Goal: Task Accomplishment & Management: Use online tool/utility

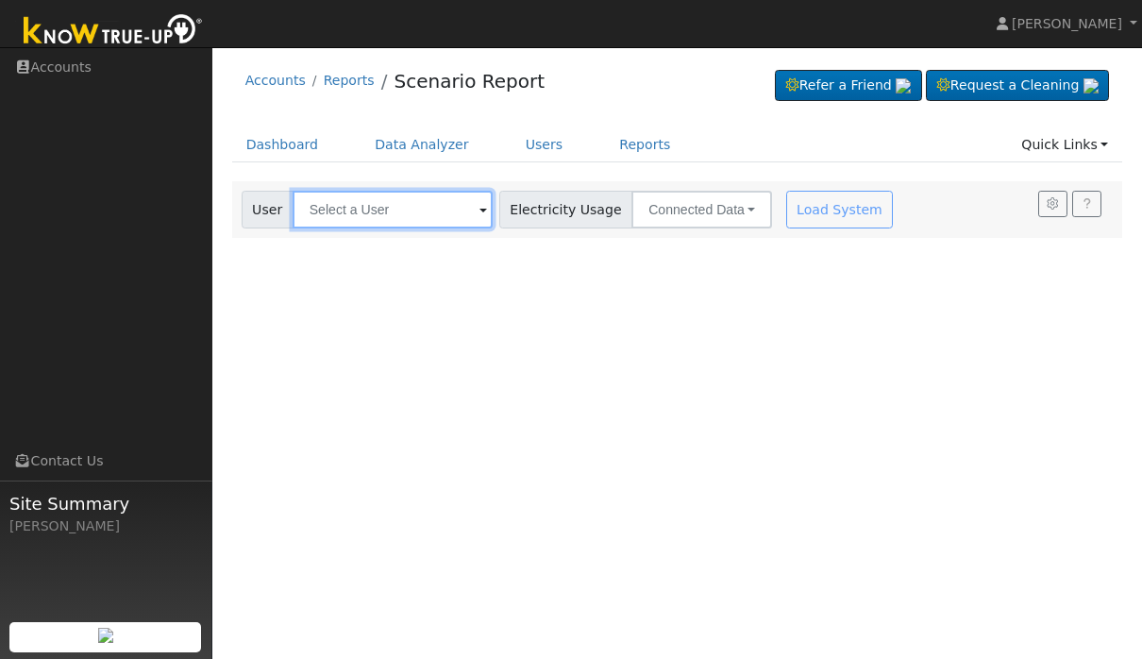
click at [326, 223] on input "text" at bounding box center [393, 210] width 200 height 38
click at [597, 163] on div "Dashboard Data Analyzer Users Reports Quick Links Quick Add Quick Connect Run a…" at bounding box center [677, 154] width 891 height 54
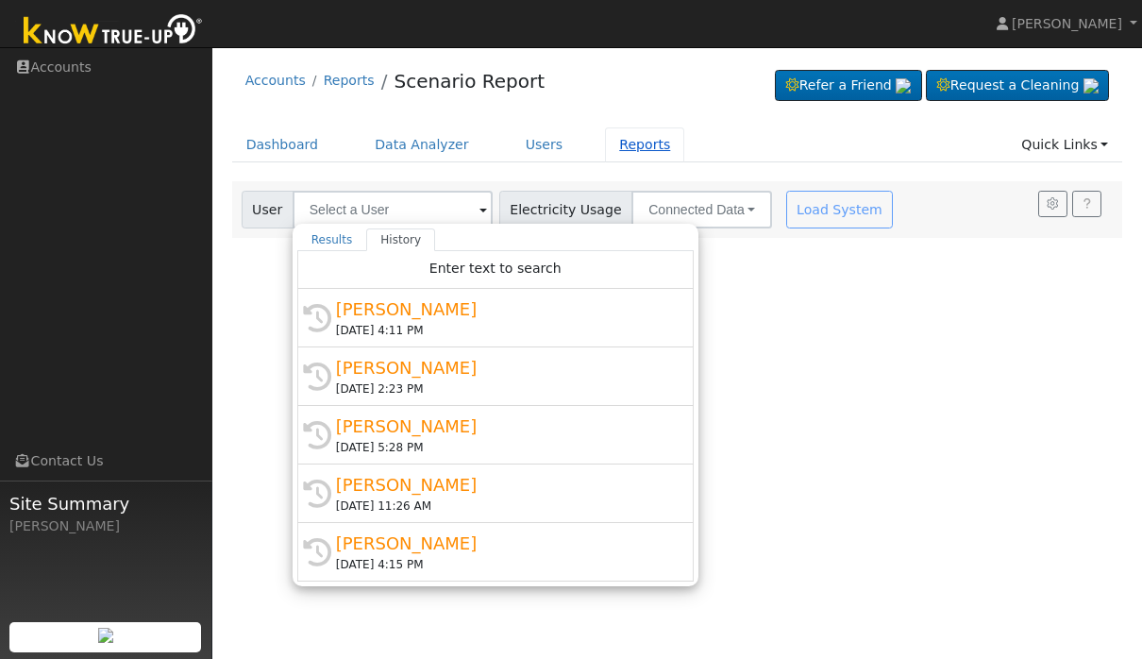
click at [668, 151] on link "Reports" at bounding box center [644, 144] width 79 height 35
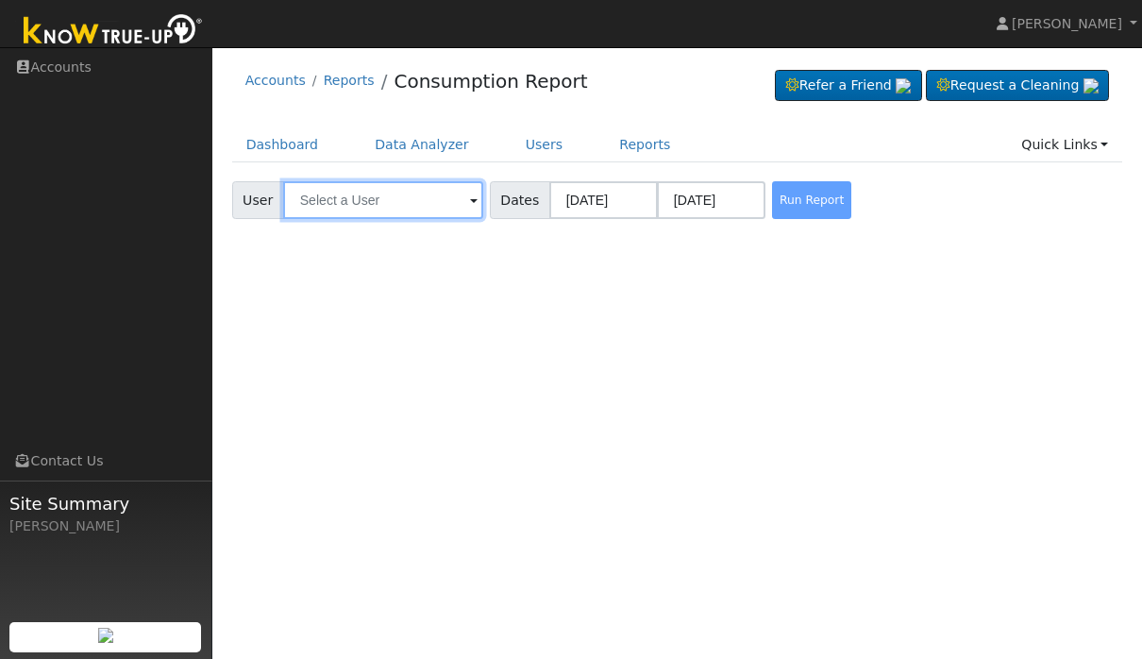
click at [400, 214] on input "text" at bounding box center [383, 200] width 200 height 38
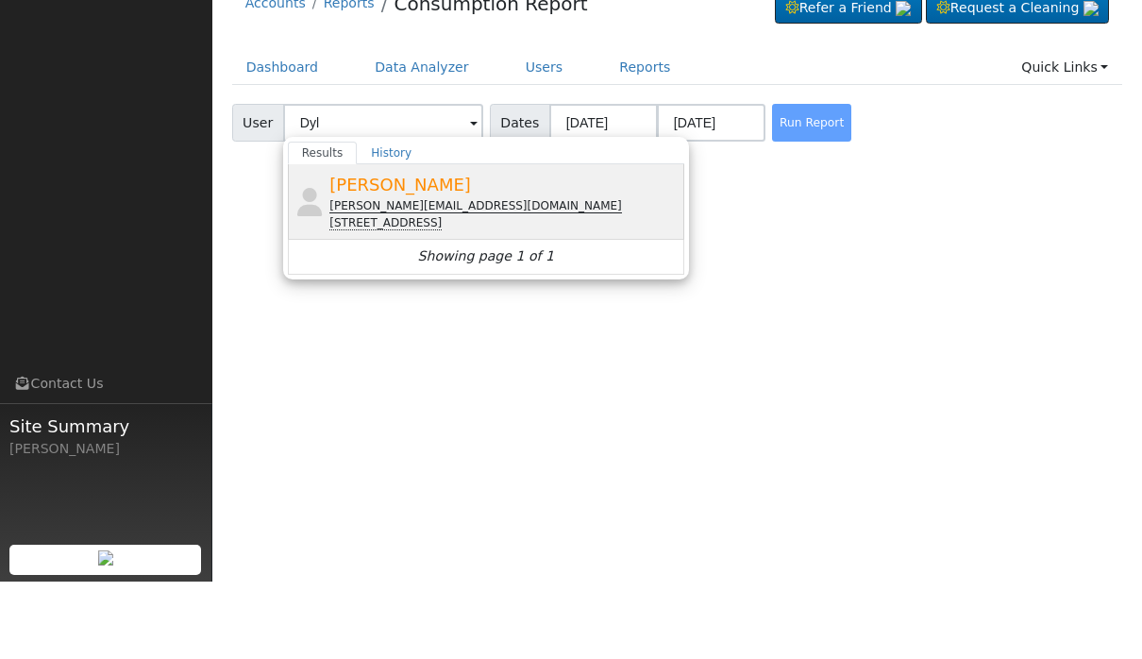
click at [544, 292] on div "[STREET_ADDRESS]" at bounding box center [504, 300] width 350 height 17
type input "[PERSON_NAME]"
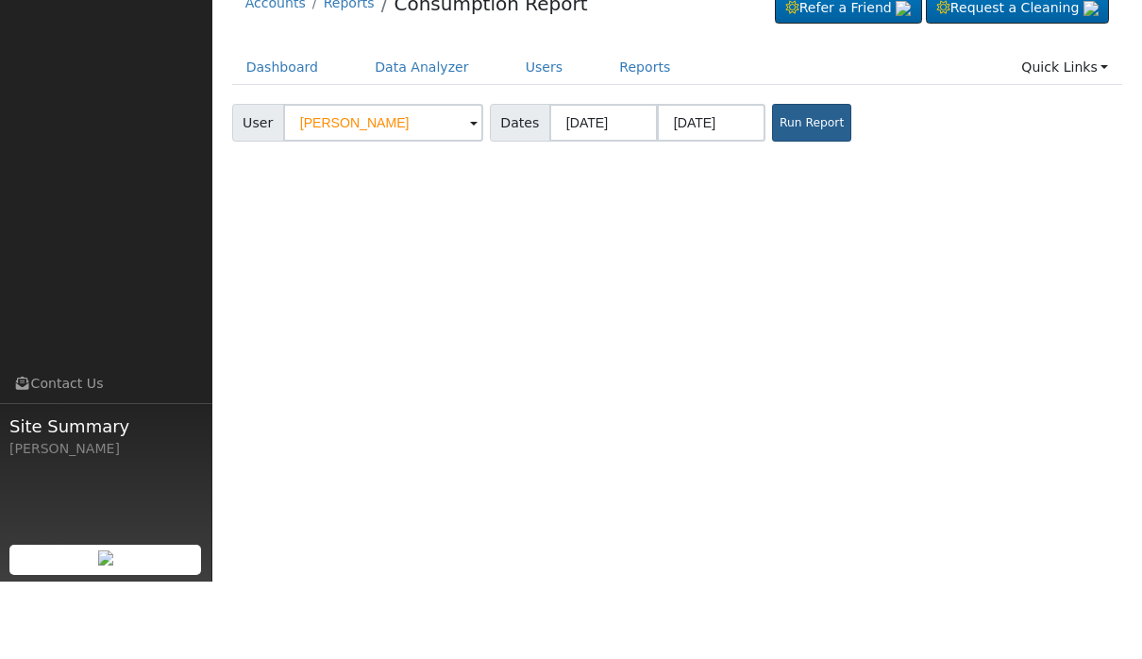
click at [772, 181] on button "Run Report" at bounding box center [811, 200] width 79 height 38
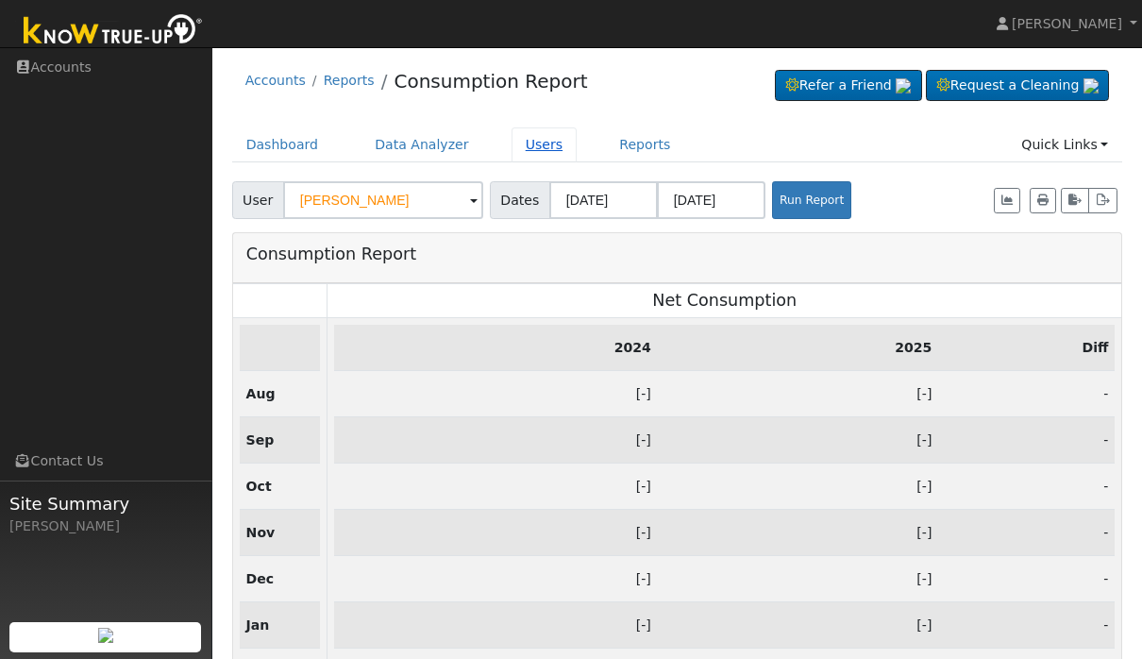
click at [525, 153] on link "Users" at bounding box center [544, 144] width 66 height 35
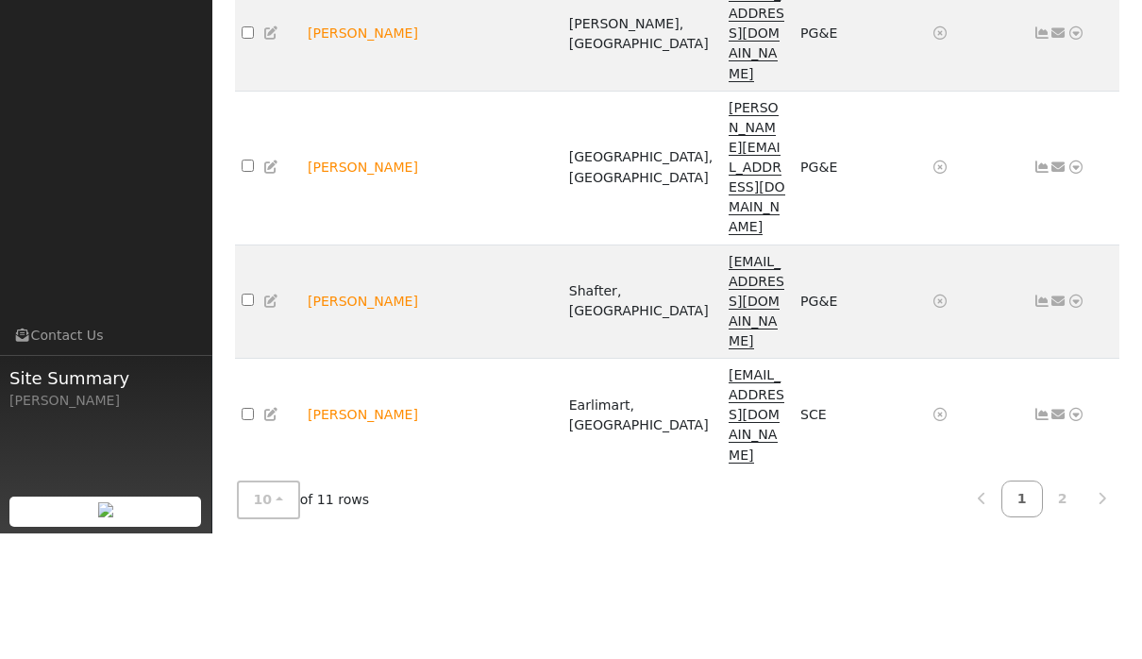
scroll to position [172, 0]
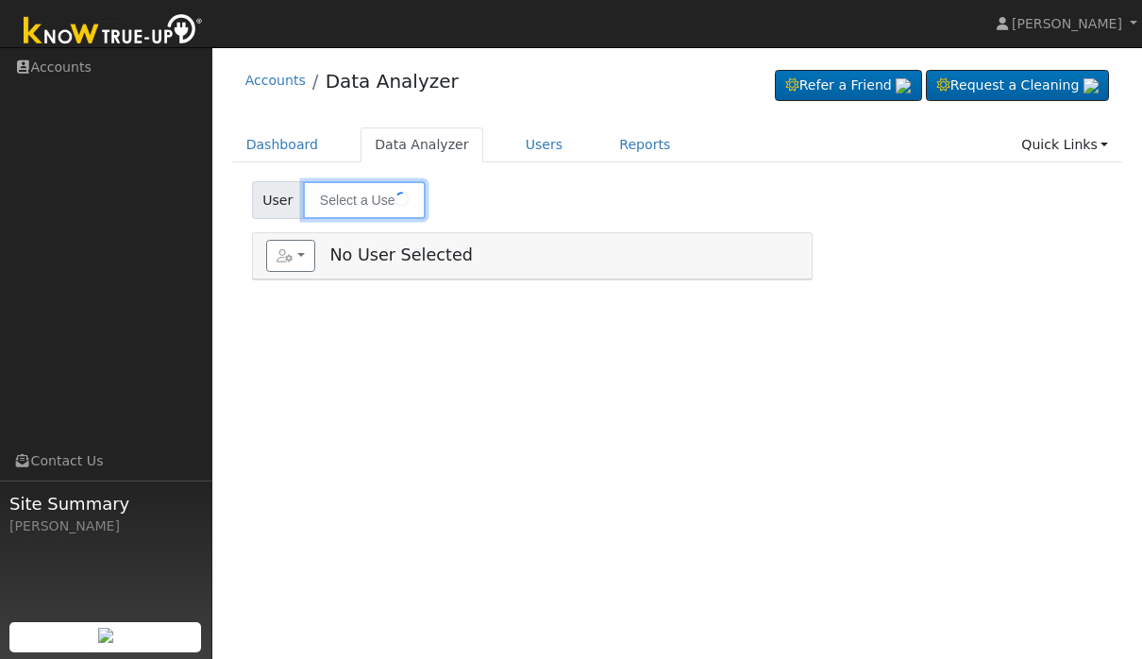
type input "[PERSON_NAME]"
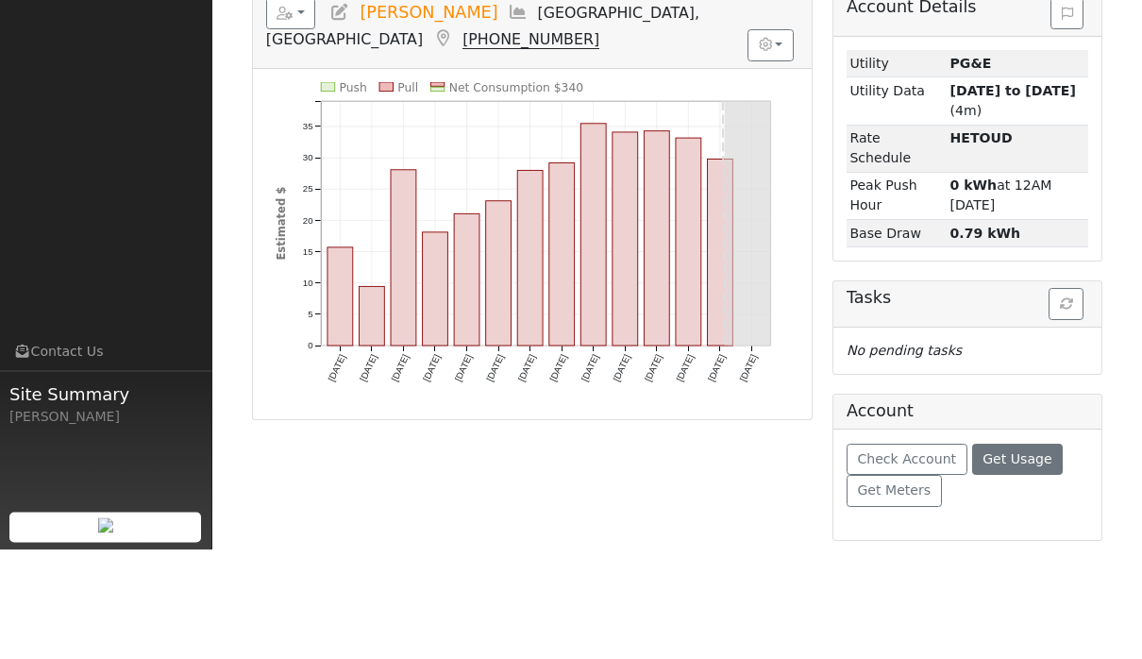
scroll to position [133, 0]
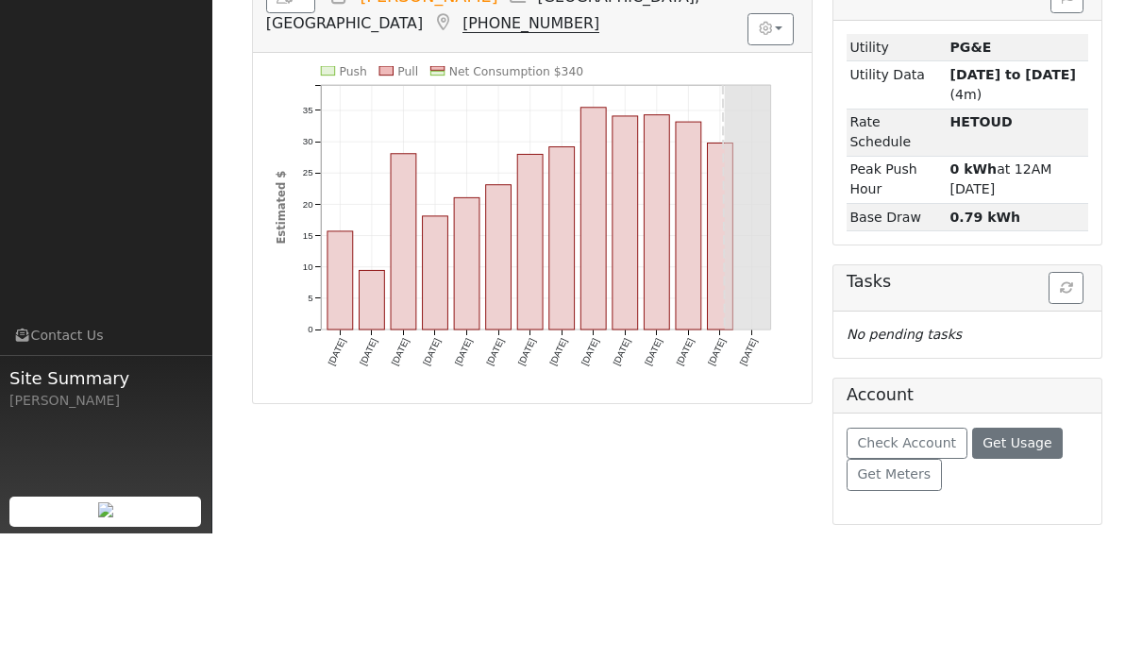
click at [1027, 561] on span "Get Usage" at bounding box center [1016, 568] width 69 height 15
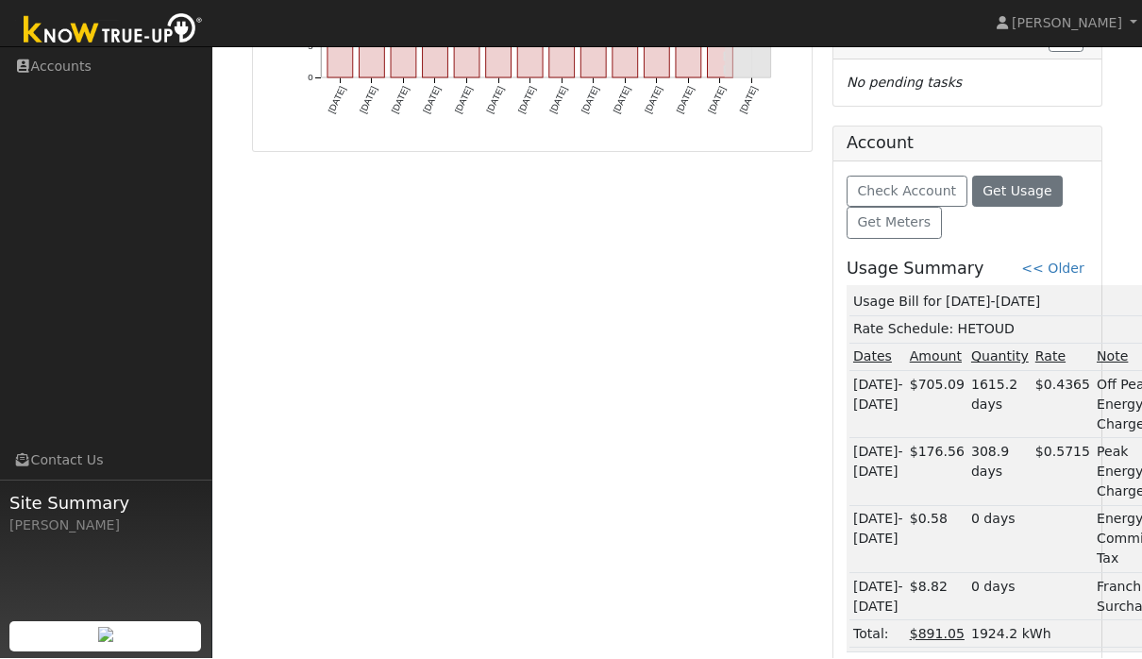
scroll to position [525, 0]
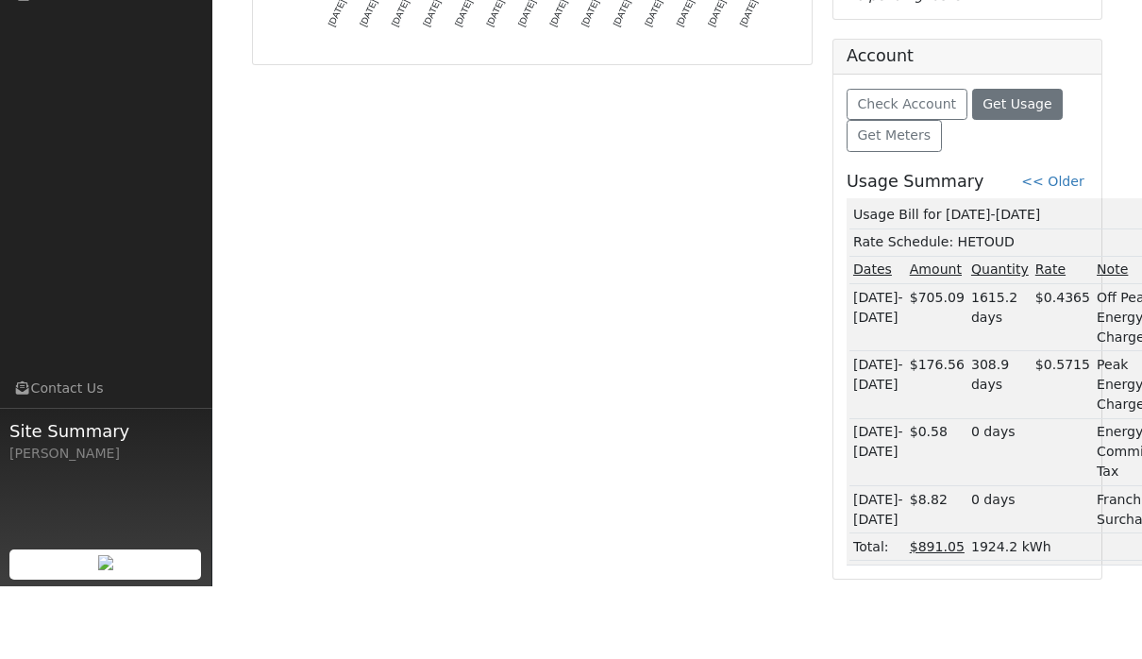
click at [1054, 169] on div "Check Account Get Usage Get Meters Usage Summary << Older Usage Bill for 06/25-…" at bounding box center [967, 399] width 268 height 504
click at [1056, 246] on link "<< Older" at bounding box center [1052, 253] width 62 height 15
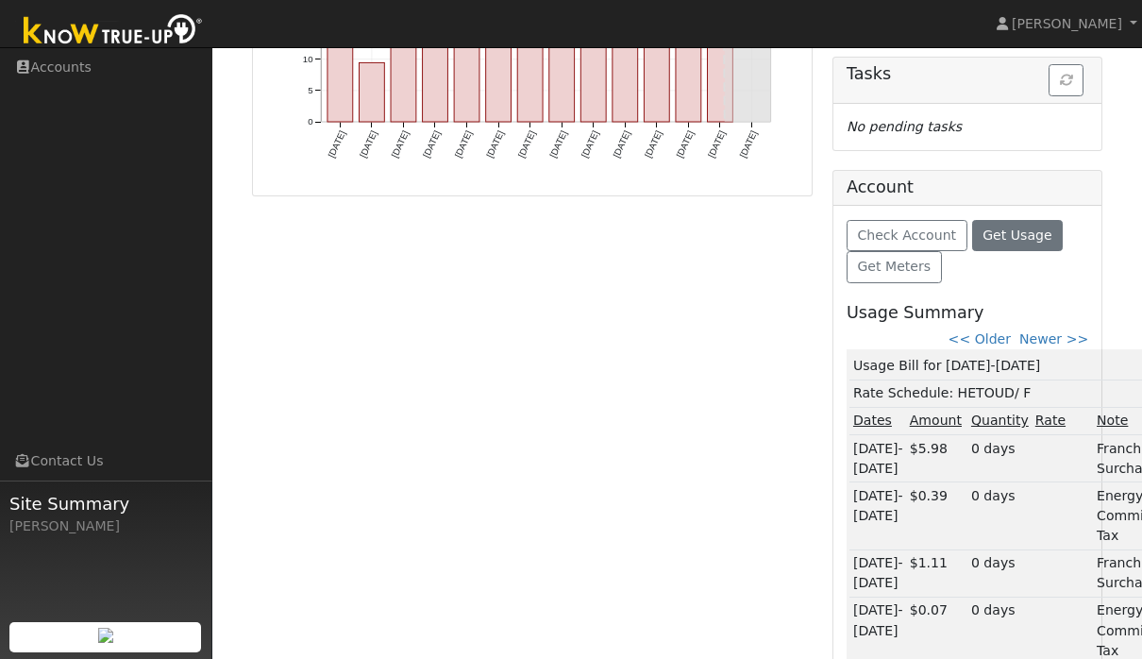
scroll to position [240, 0]
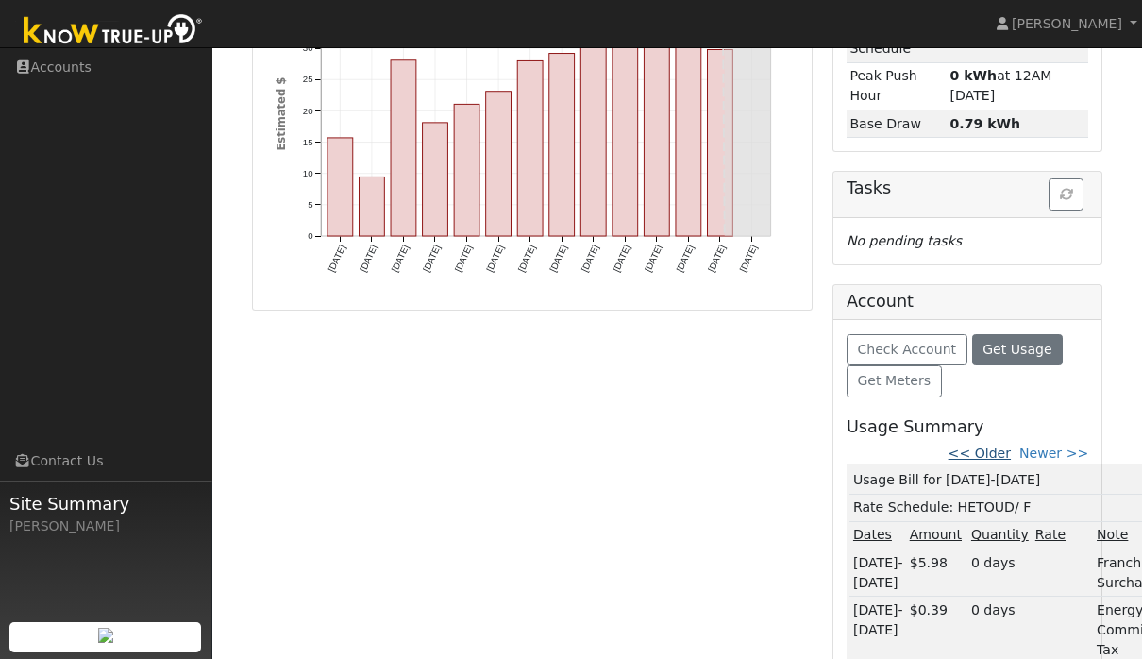
click at [991, 454] on link "<< Older" at bounding box center [979, 452] width 62 height 15
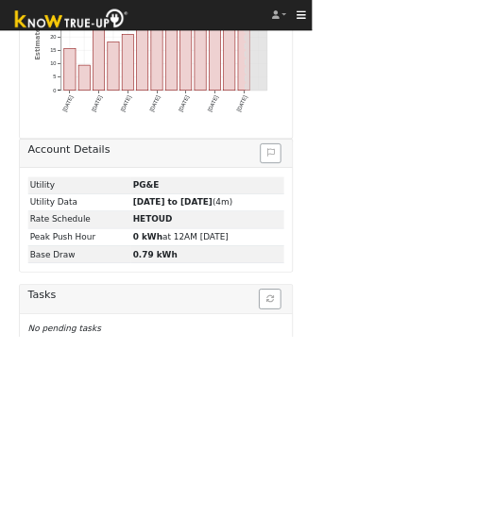
scroll to position [620, 0]
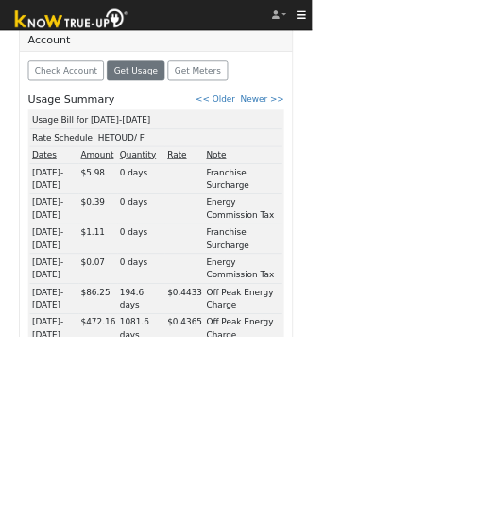
scroll to position [805, 0]
